Goal: Entertainment & Leisure: Consume media (video, audio)

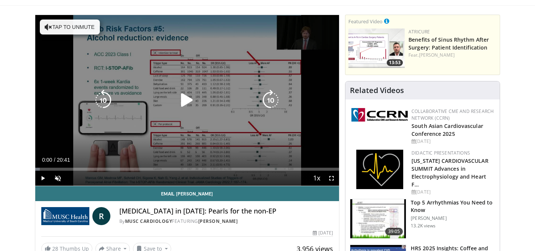
scroll to position [44, 0]
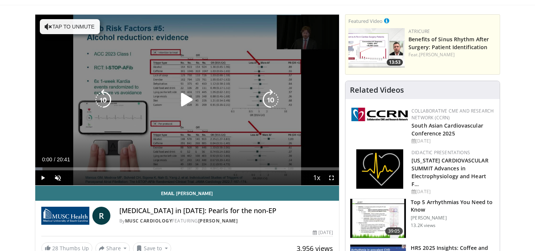
click at [187, 104] on icon "Video Player" at bounding box center [187, 99] width 21 height 21
click at [50, 27] on icon "Video Player" at bounding box center [49, 27] width 8 height 8
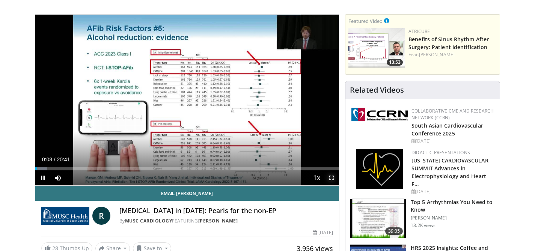
click at [334, 179] on span "Video Player" at bounding box center [331, 178] width 15 height 15
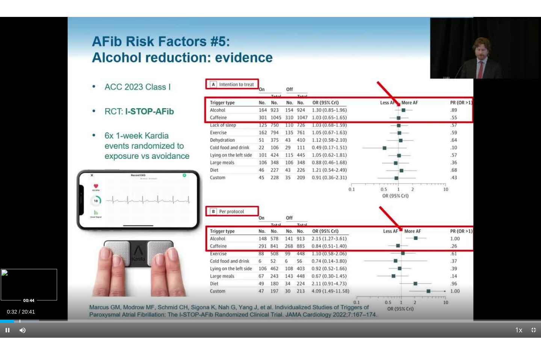
click at [20, 251] on div "Progress Bar" at bounding box center [20, 321] width 1 height 3
click at [31, 251] on div "Progress Bar" at bounding box center [31, 321] width 1 height 3
click at [44, 251] on div "Loaded : 10.48% 01:13 01:41" at bounding box center [270, 319] width 541 height 7
click at [63, 251] on div "Current Time 1:51 / Duration 20:41 Pause Skip Backward Skip Forward Mute 11% Lo…" at bounding box center [270, 330] width 541 height 15
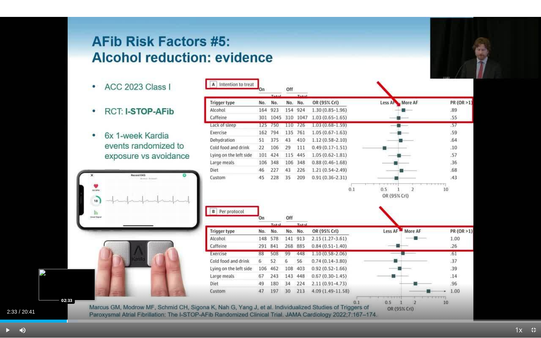
click at [67, 251] on div "Progress Bar" at bounding box center [67, 321] width 1 height 3
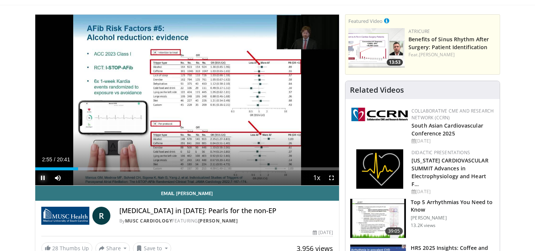
click at [43, 179] on span "Video Player" at bounding box center [42, 178] width 15 height 15
